Goal: Transaction & Acquisition: Purchase product/service

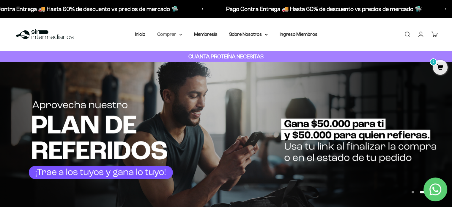
click at [181, 34] on icon at bounding box center [180, 35] width 3 height 2
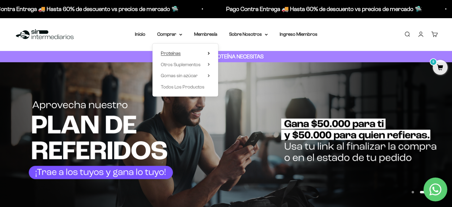
click at [209, 51] on summary "Proteínas" at bounding box center [185, 53] width 49 height 8
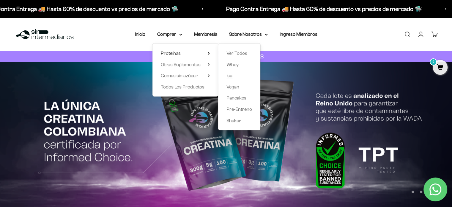
click at [230, 77] on span "Iso" at bounding box center [230, 75] width 6 height 5
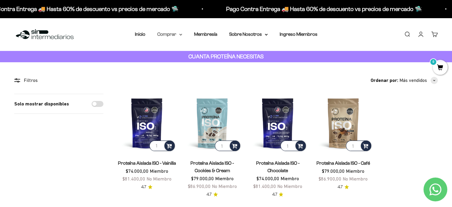
click at [178, 34] on summary "Comprar" at bounding box center [169, 34] width 25 height 8
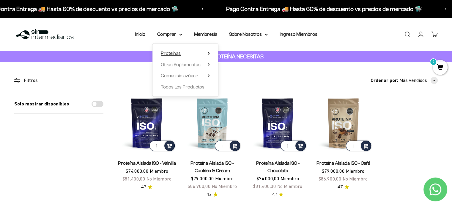
click at [208, 51] on summary "Proteínas" at bounding box center [185, 53] width 49 height 8
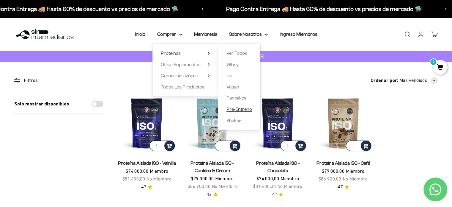
click at [250, 112] on span "Pre-Entreno" at bounding box center [240, 109] width 26 height 8
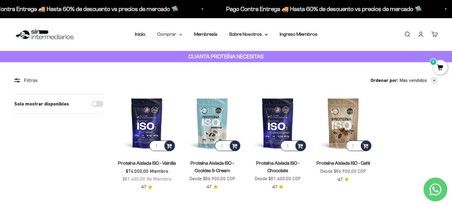
click at [177, 35] on summary "Comprar" at bounding box center [169, 34] width 25 height 8
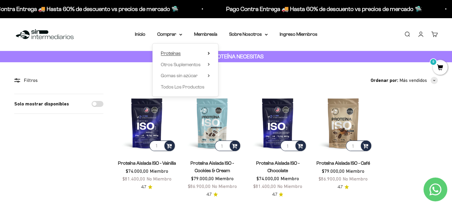
click at [208, 53] on icon at bounding box center [209, 53] width 2 height 3
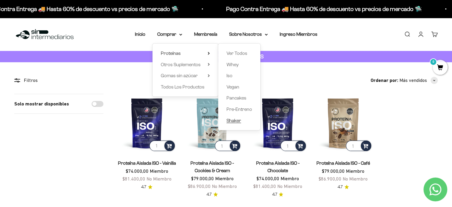
click at [237, 122] on span "Shaker" at bounding box center [234, 120] width 15 height 5
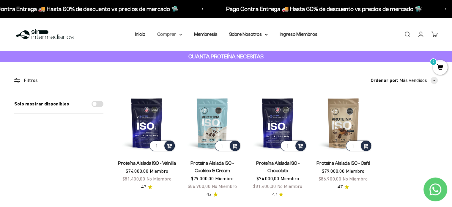
click at [182, 35] on icon at bounding box center [180, 35] width 3 height 2
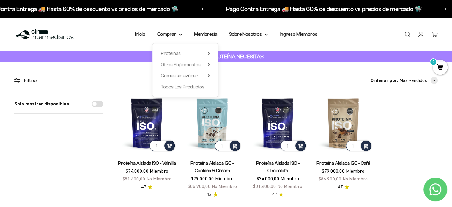
click at [80, 166] on div "Solo mostrar disponibles" at bounding box center [58, 146] width 89 height 104
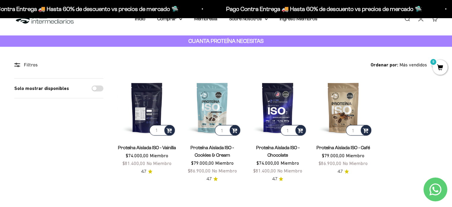
scroll to position [18, 0]
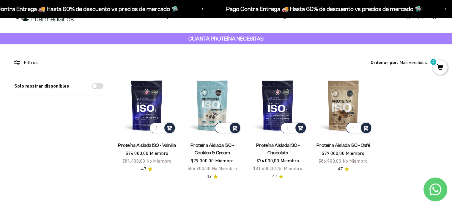
click at [141, 146] on link "Proteína Aislada ISO - Vainilla" at bounding box center [147, 144] width 58 height 5
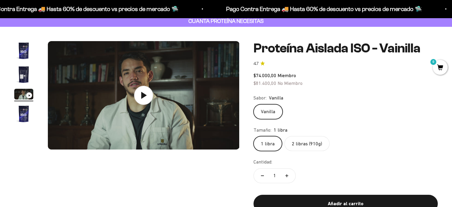
scroll to position [37, 0]
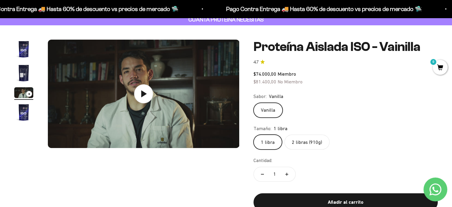
click at [303, 138] on label "2 libras (910g)" at bounding box center [307, 141] width 45 height 15
click at [254, 134] on input "2 libras (910g)" at bounding box center [253, 134] width 0 height 0
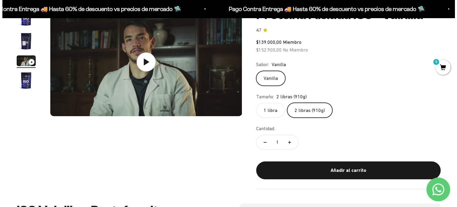
scroll to position [70, 0]
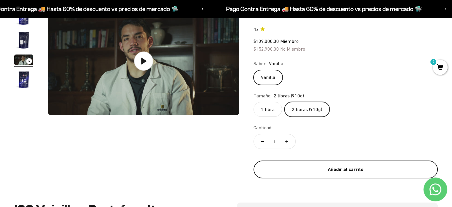
click at [360, 169] on div "Añadir al carrito" at bounding box center [346, 169] width 161 height 8
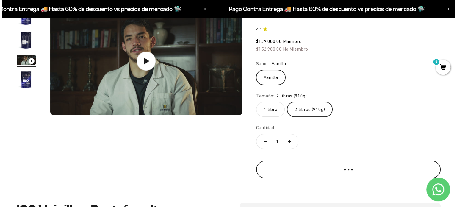
scroll to position [0, 403]
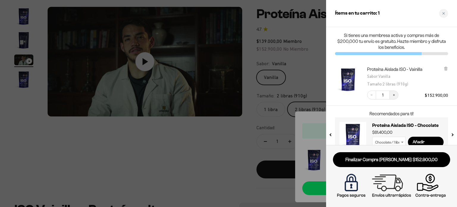
click at [394, 95] on icon "Increase quantity" at bounding box center [394, 95] width 4 height 4
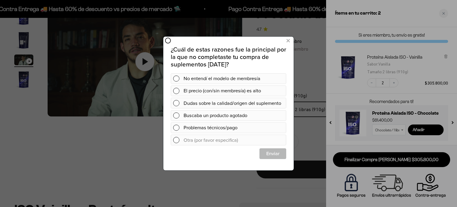
scroll to position [0, 0]
click at [289, 42] on icon at bounding box center [287, 41] width 3 height 8
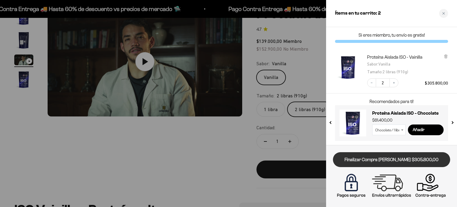
click at [358, 166] on link "Finalizar Compra [PERSON_NAME] $305.800,00" at bounding box center [391, 159] width 117 height 15
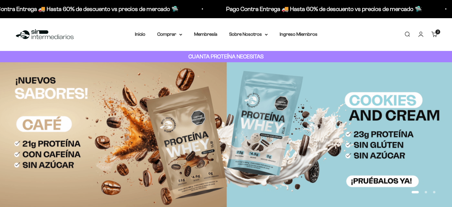
click at [433, 37] on link "Carrito 2 artículos 2" at bounding box center [435, 34] width 7 height 7
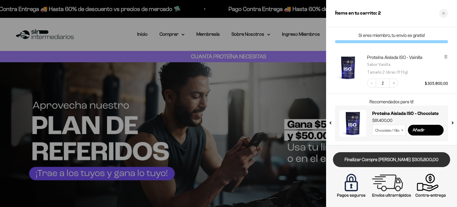
click at [381, 156] on link "Finalizar Compra [PERSON_NAME] $305.800,00" at bounding box center [391, 159] width 117 height 15
